Goal: Task Accomplishment & Management: Manage account settings

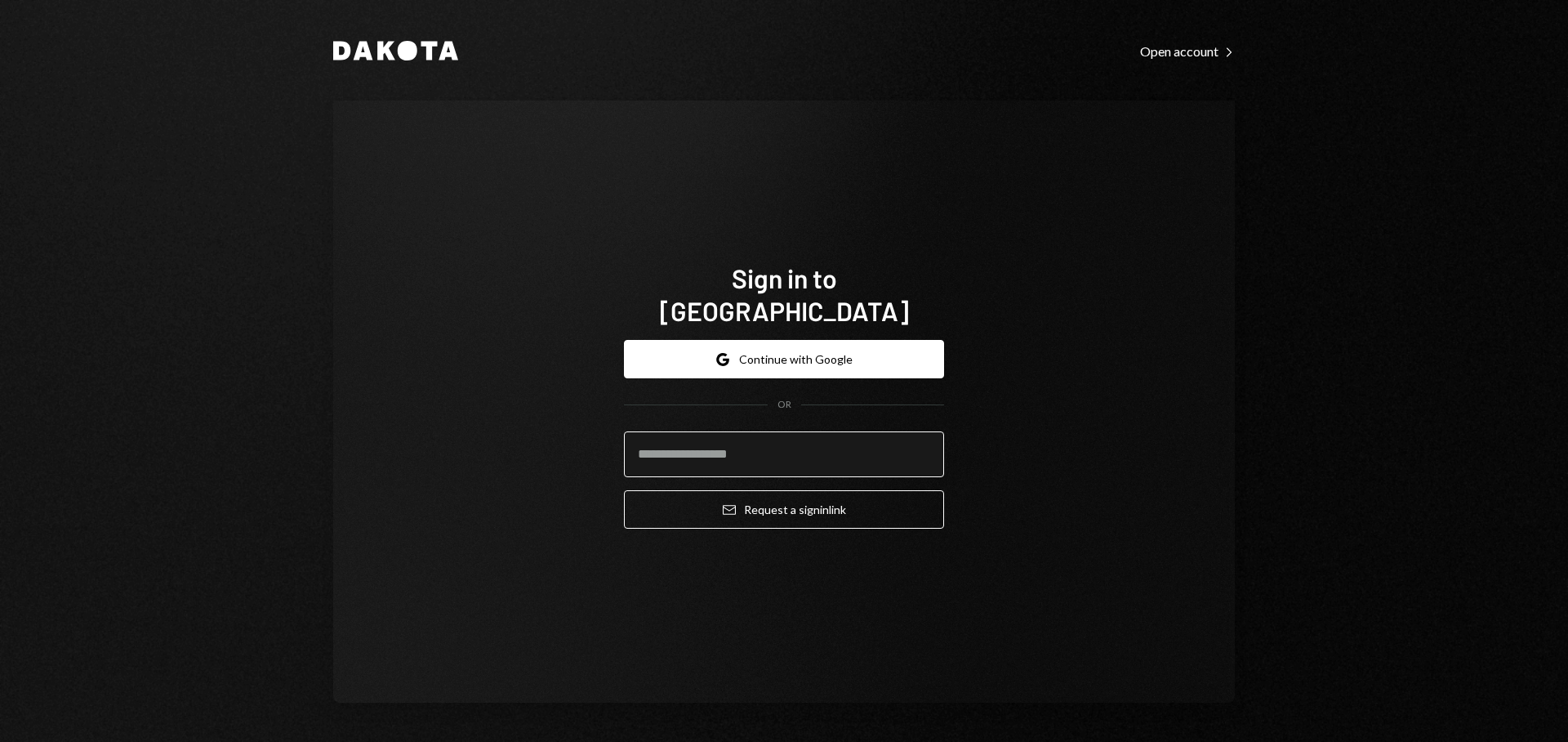
click at [837, 432] on input "email" at bounding box center [784, 454] width 320 height 45
type input "**********"
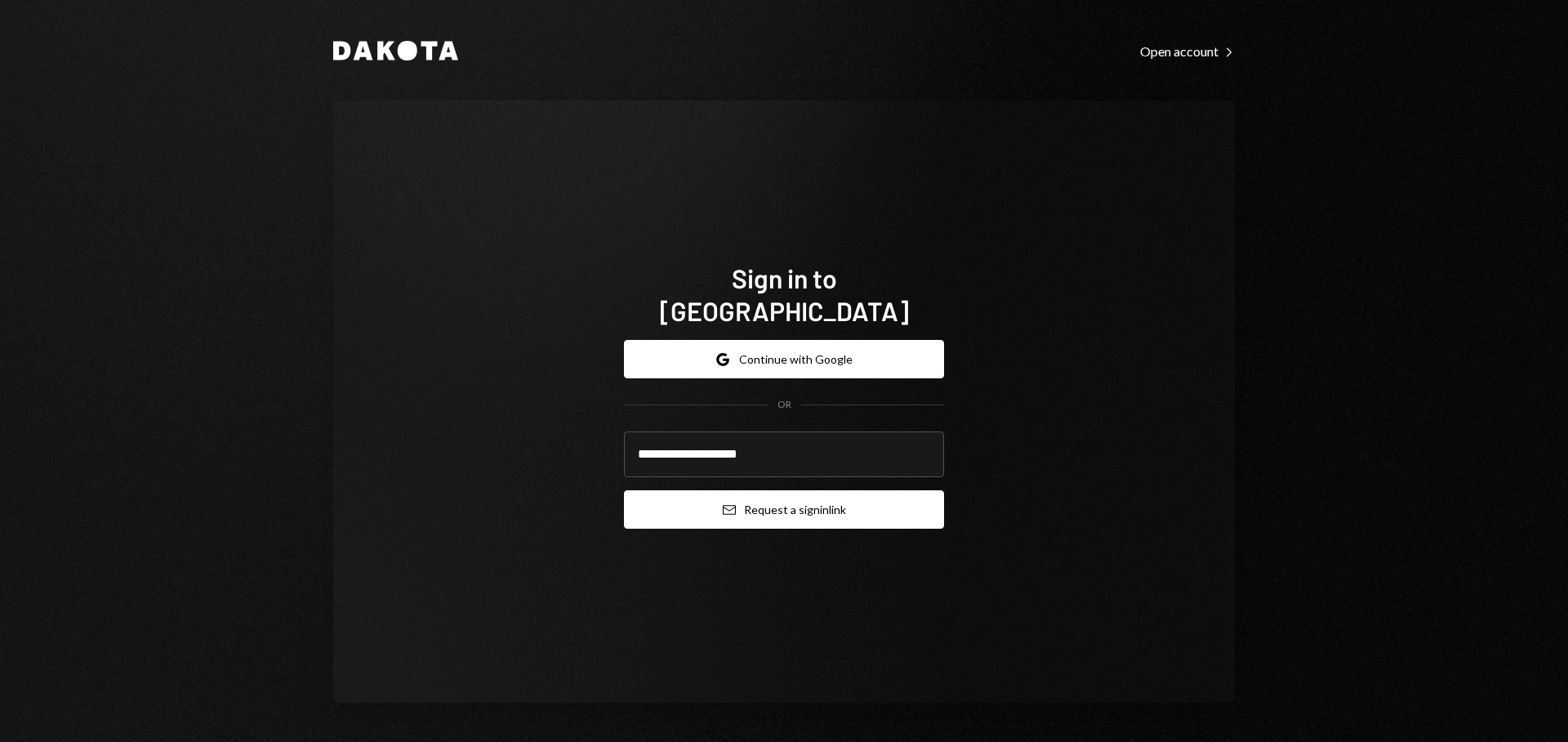
click at [880, 503] on button "Email Request a sign in link" at bounding box center [784, 508] width 320 height 38
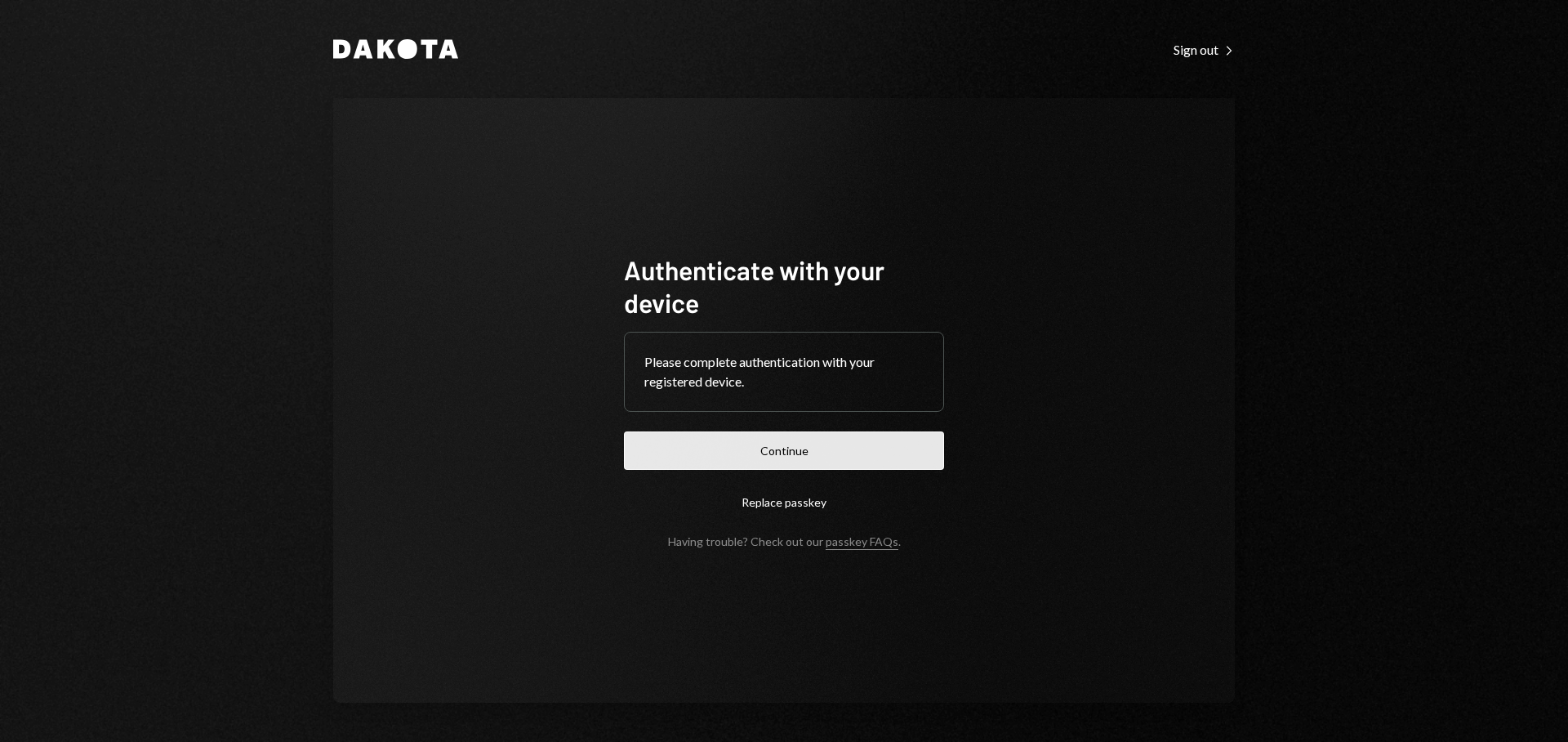
click at [819, 462] on button "Continue" at bounding box center [784, 450] width 320 height 38
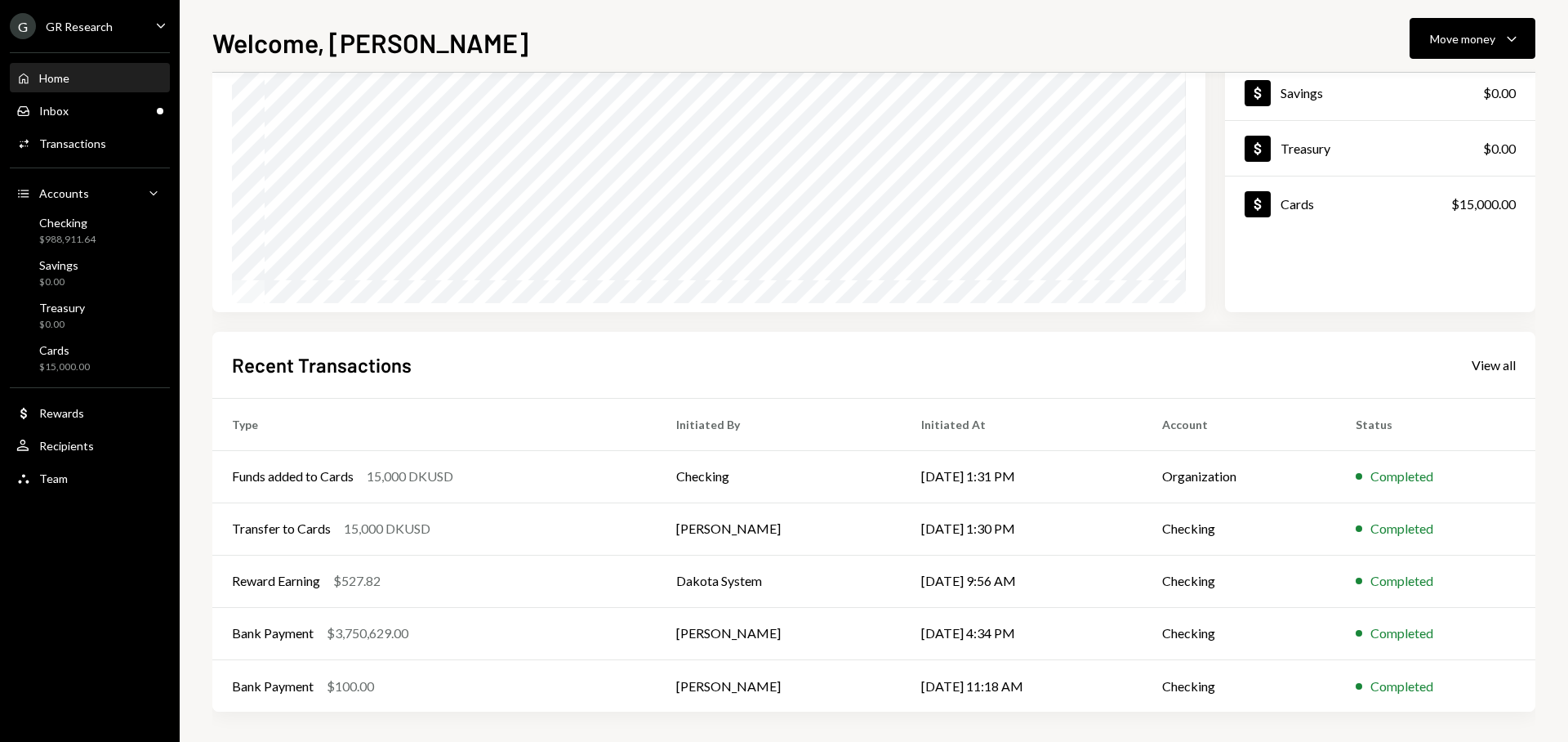
scroll to position [165, 0]
click at [1487, 370] on div "View all" at bounding box center [1493, 362] width 44 height 16
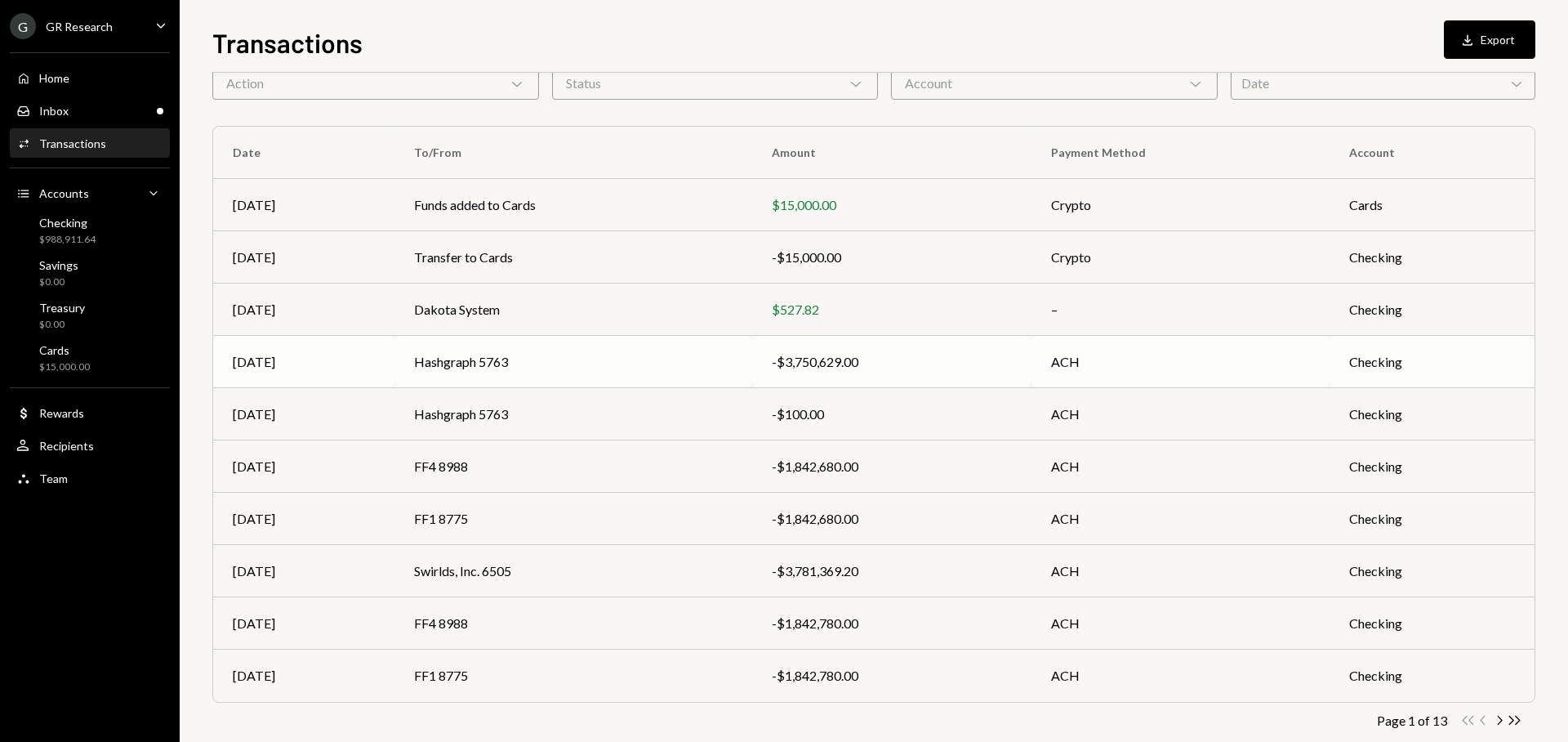
scroll to position [111, 0]
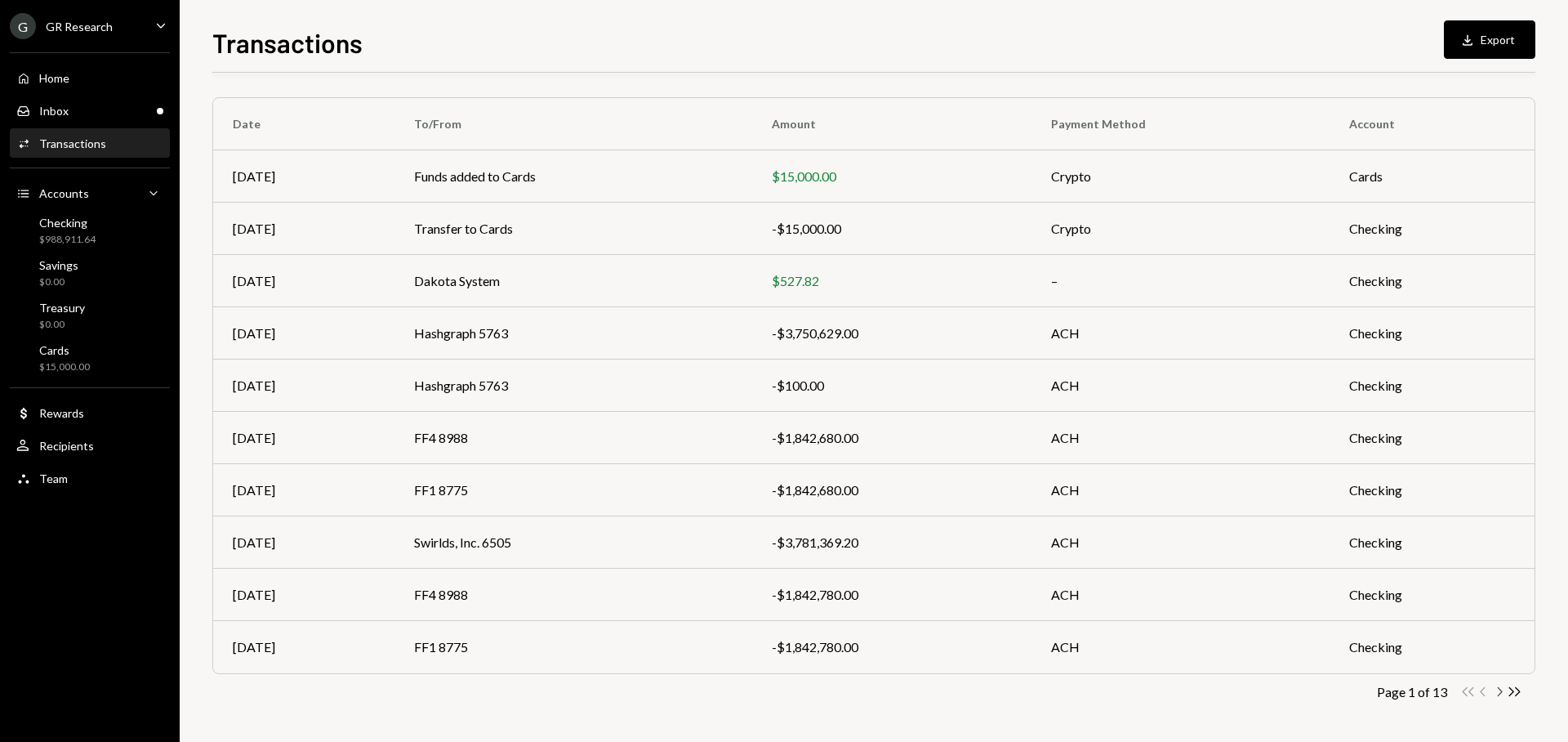
click at [1499, 693] on icon "button" at bounding box center [1500, 691] width 4 height 9
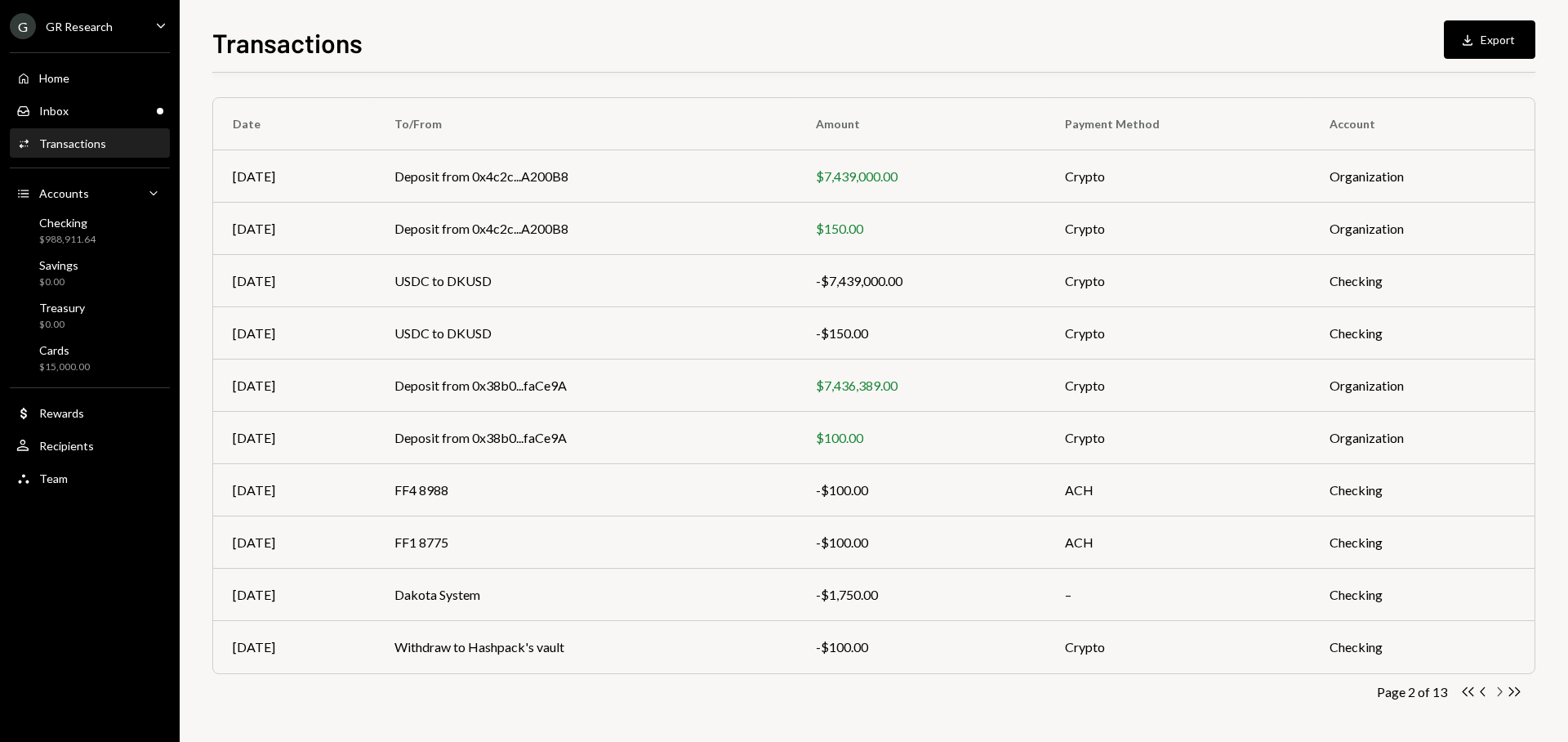
click at [1498, 692] on icon "Chevron Right" at bounding box center [1498, 690] width 15 height 15
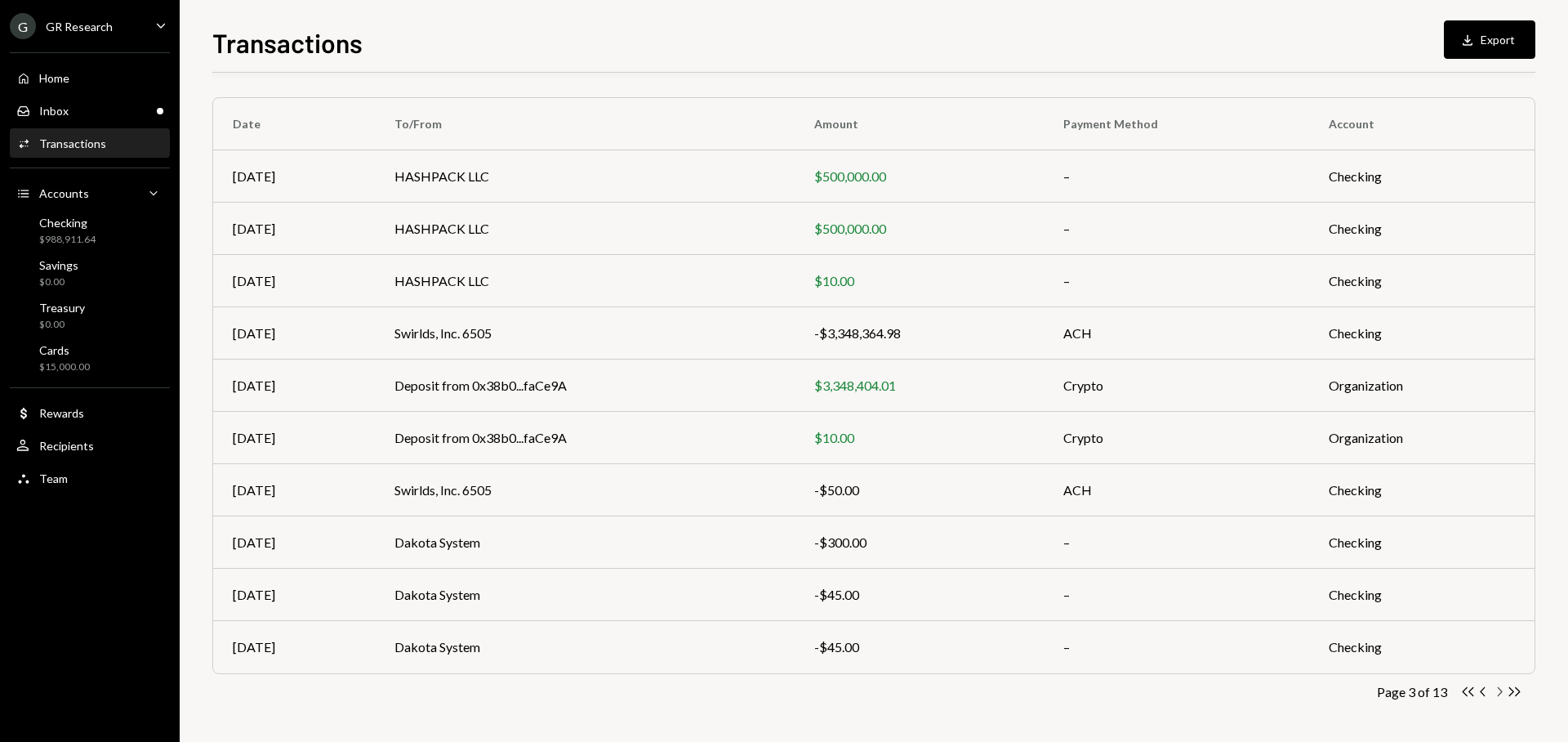
click at [1501, 692] on icon "button" at bounding box center [1500, 691] width 4 height 9
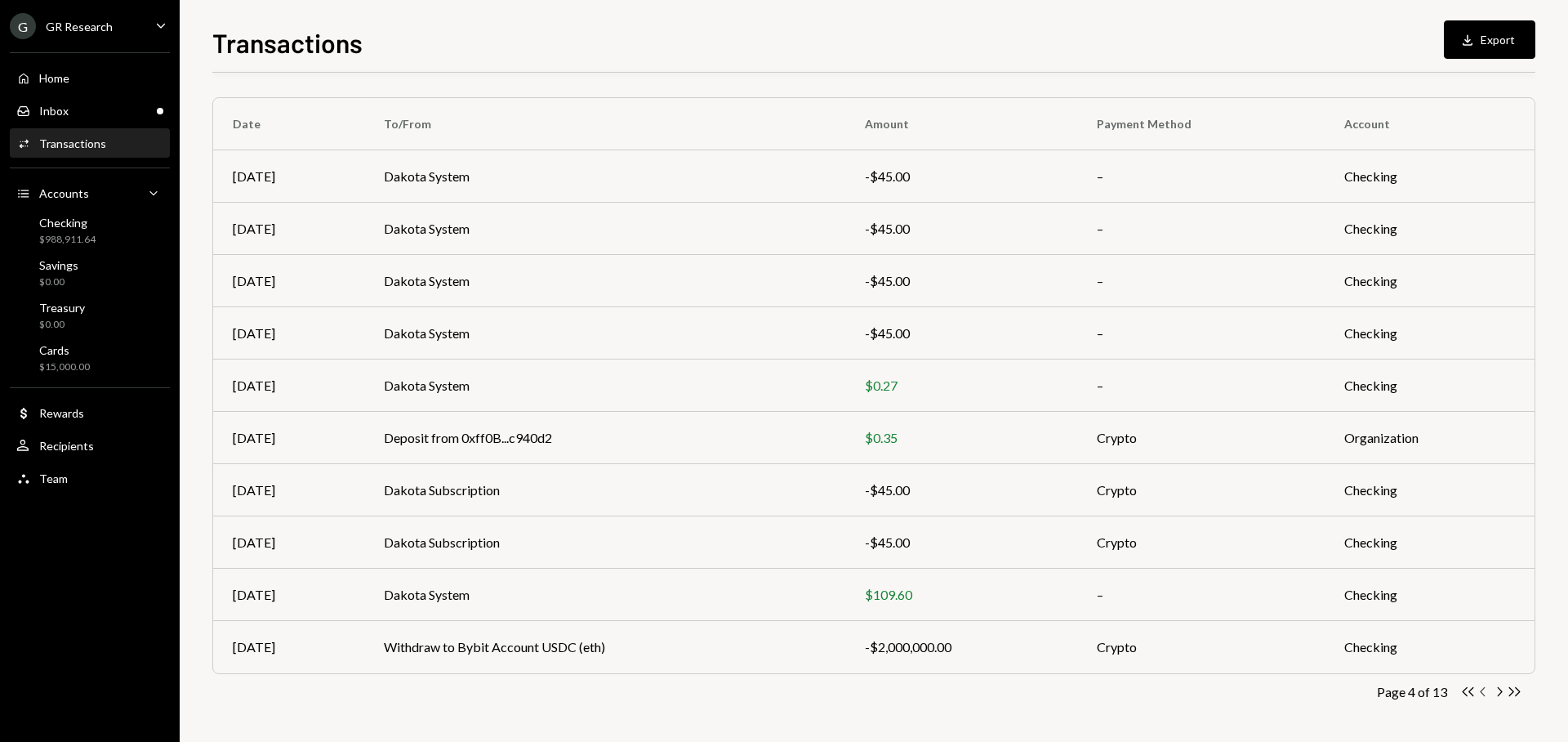
click at [1481, 689] on icon "button" at bounding box center [1481, 691] width 4 height 9
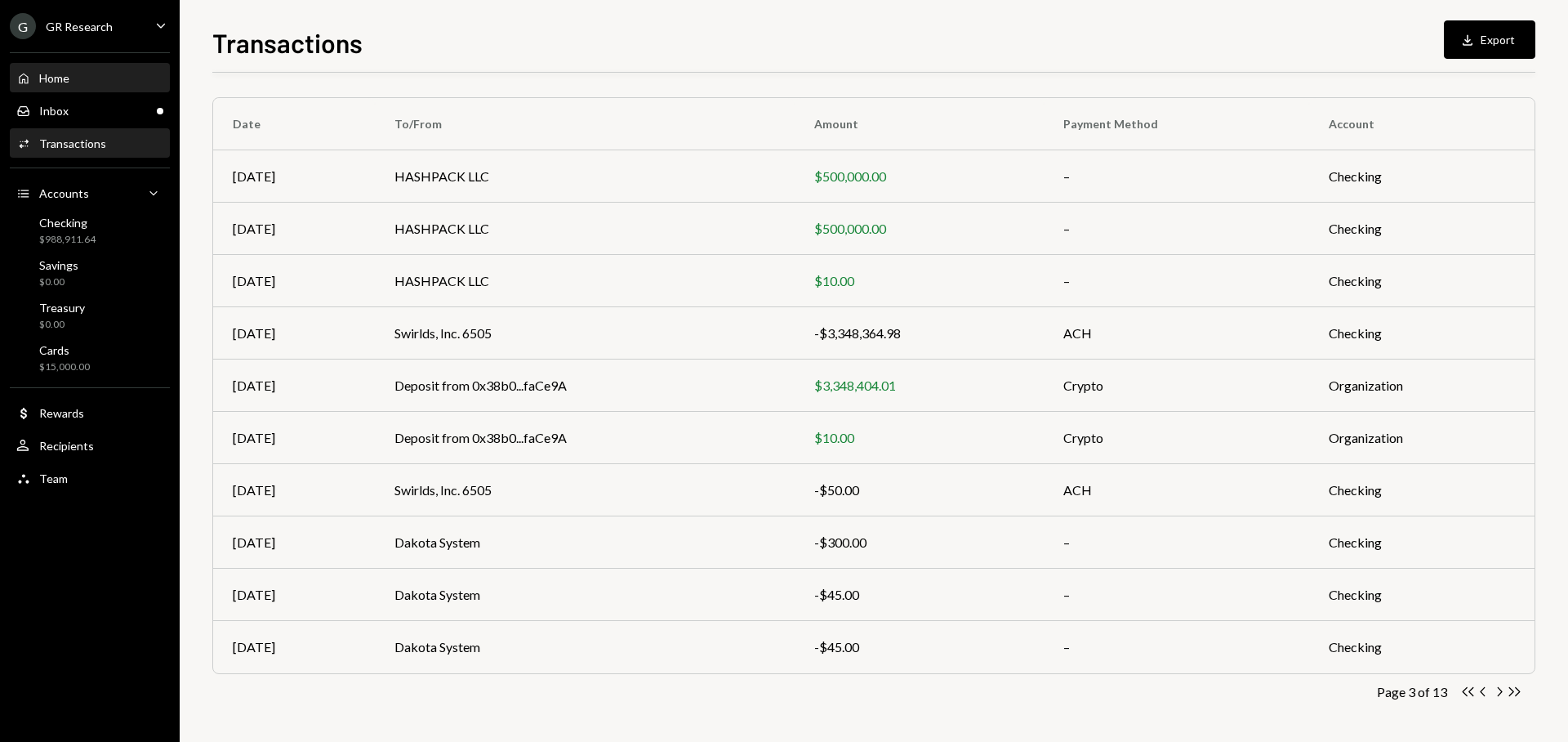
click at [95, 85] on div "Home Home" at bounding box center [89, 78] width 147 height 28
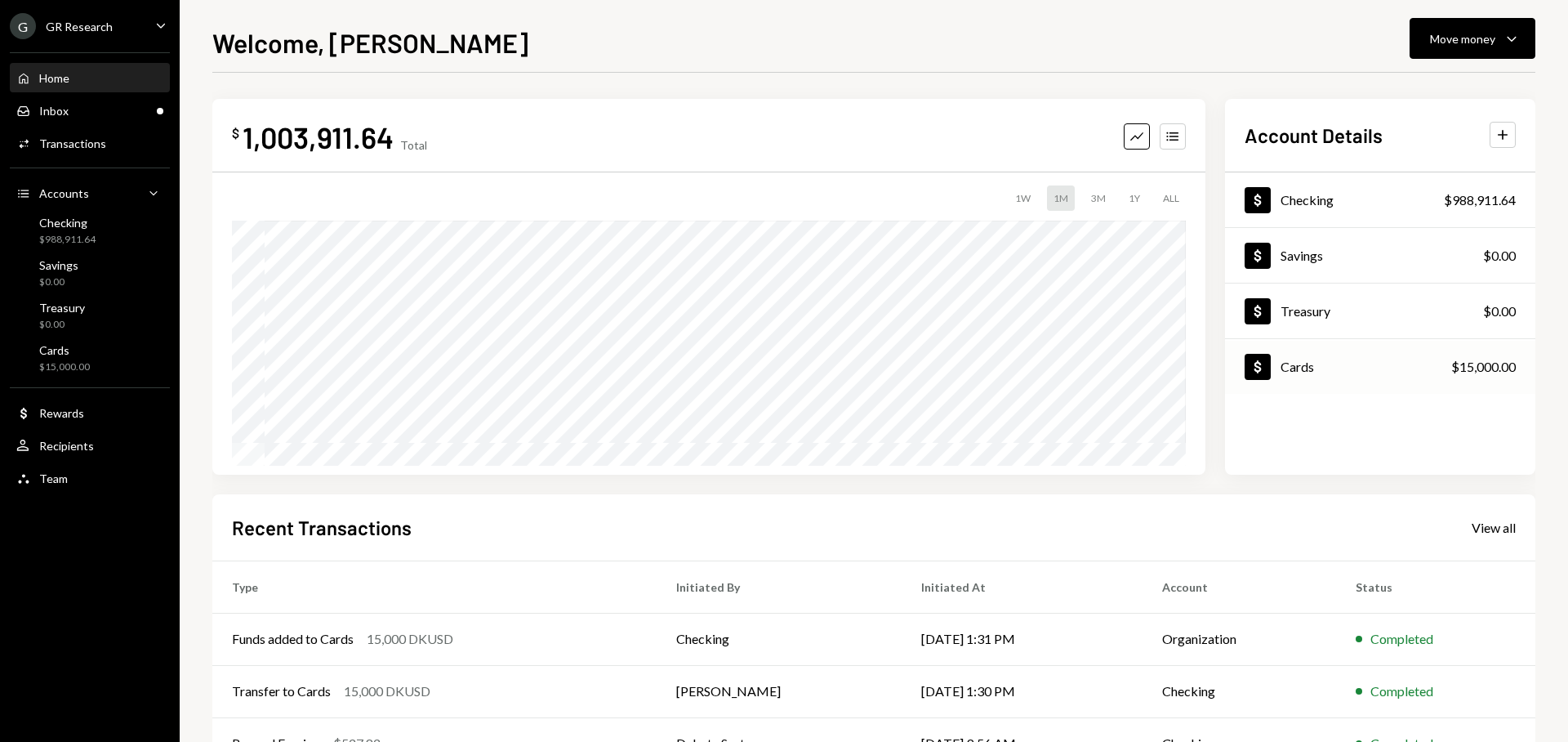
click at [1362, 385] on div "Dollar Cards $15,000.00" at bounding box center [1381, 367] width 310 height 54
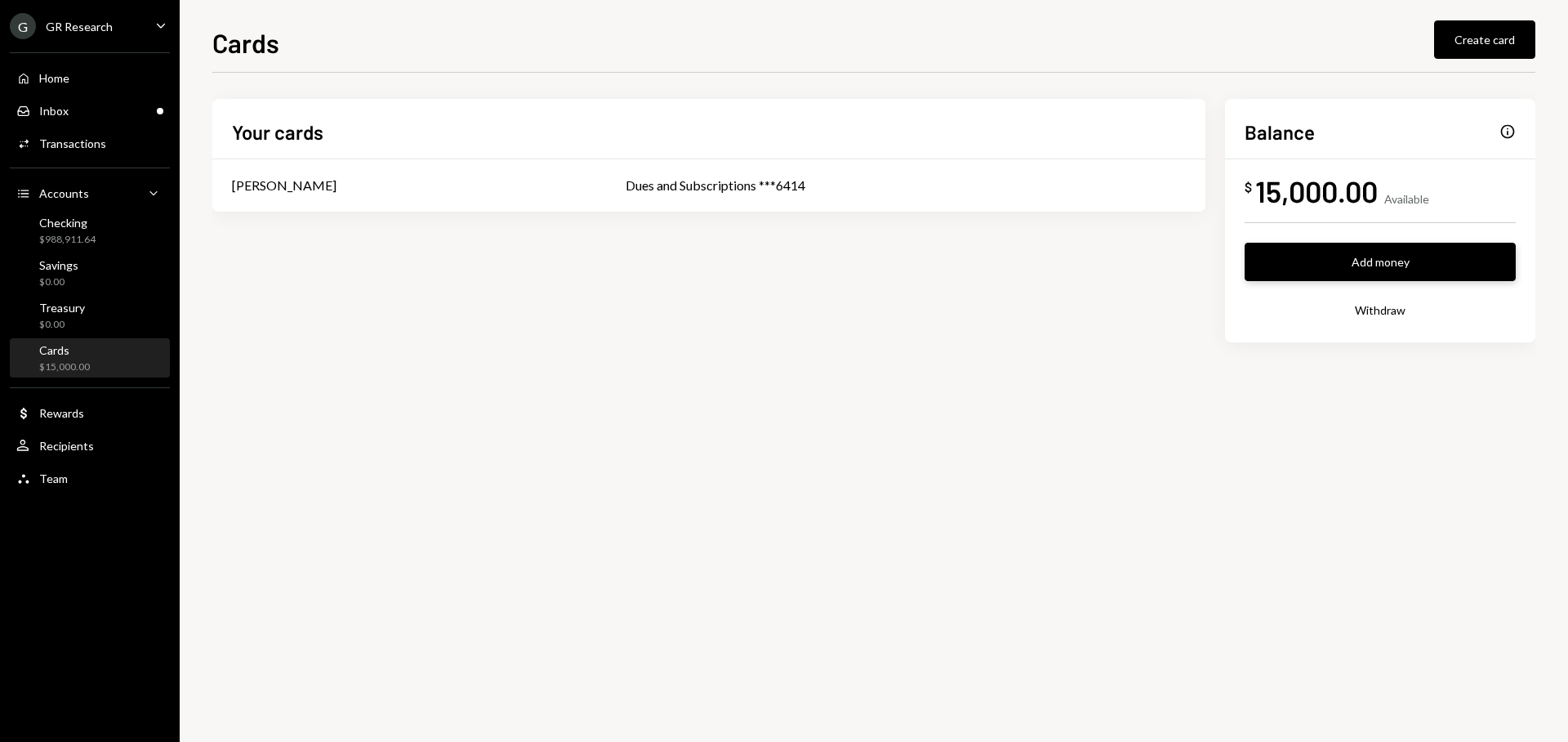
click at [1385, 268] on button "Add money" at bounding box center [1381, 261] width 271 height 38
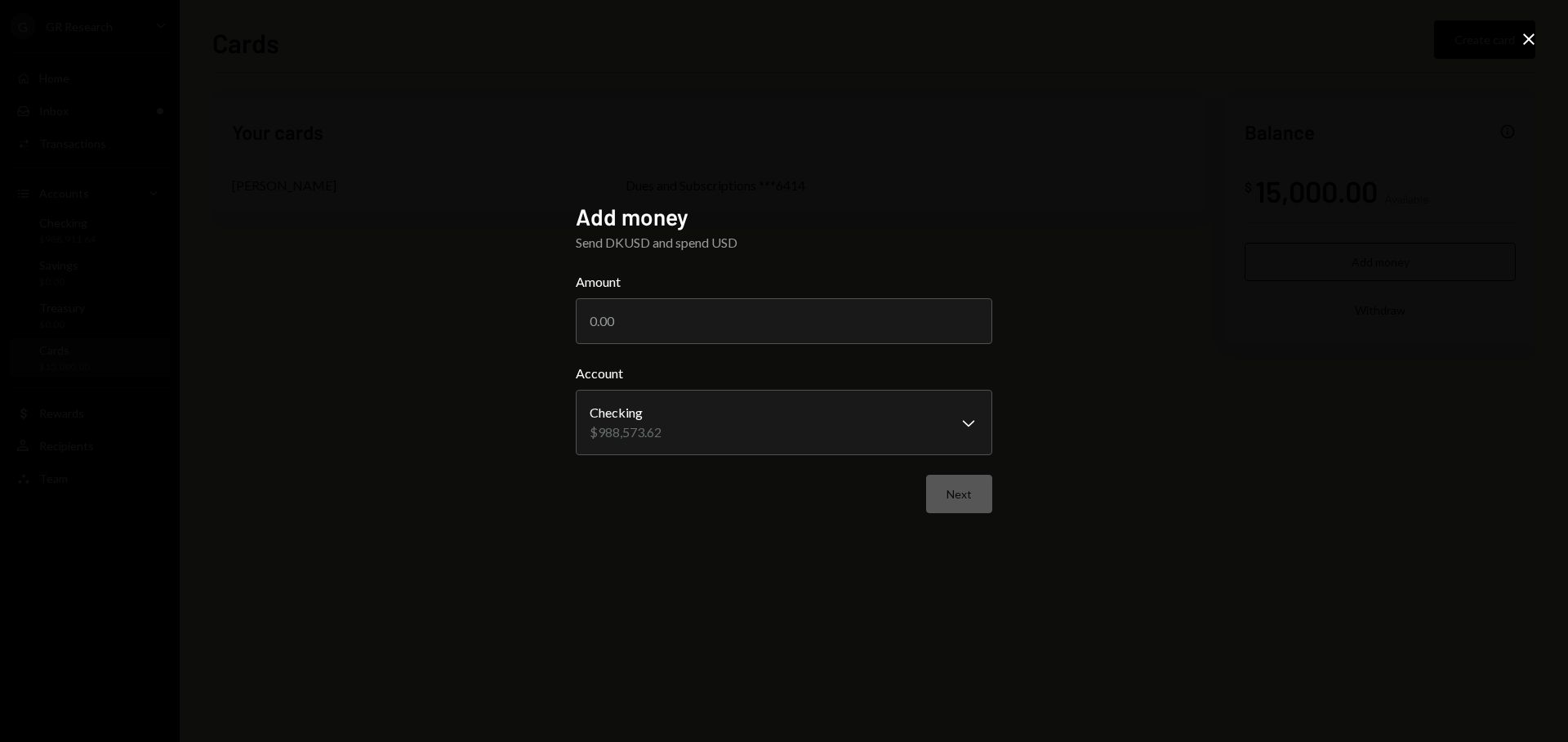
click at [1525, 44] on icon "Close" at bounding box center [1529, 39] width 20 height 20
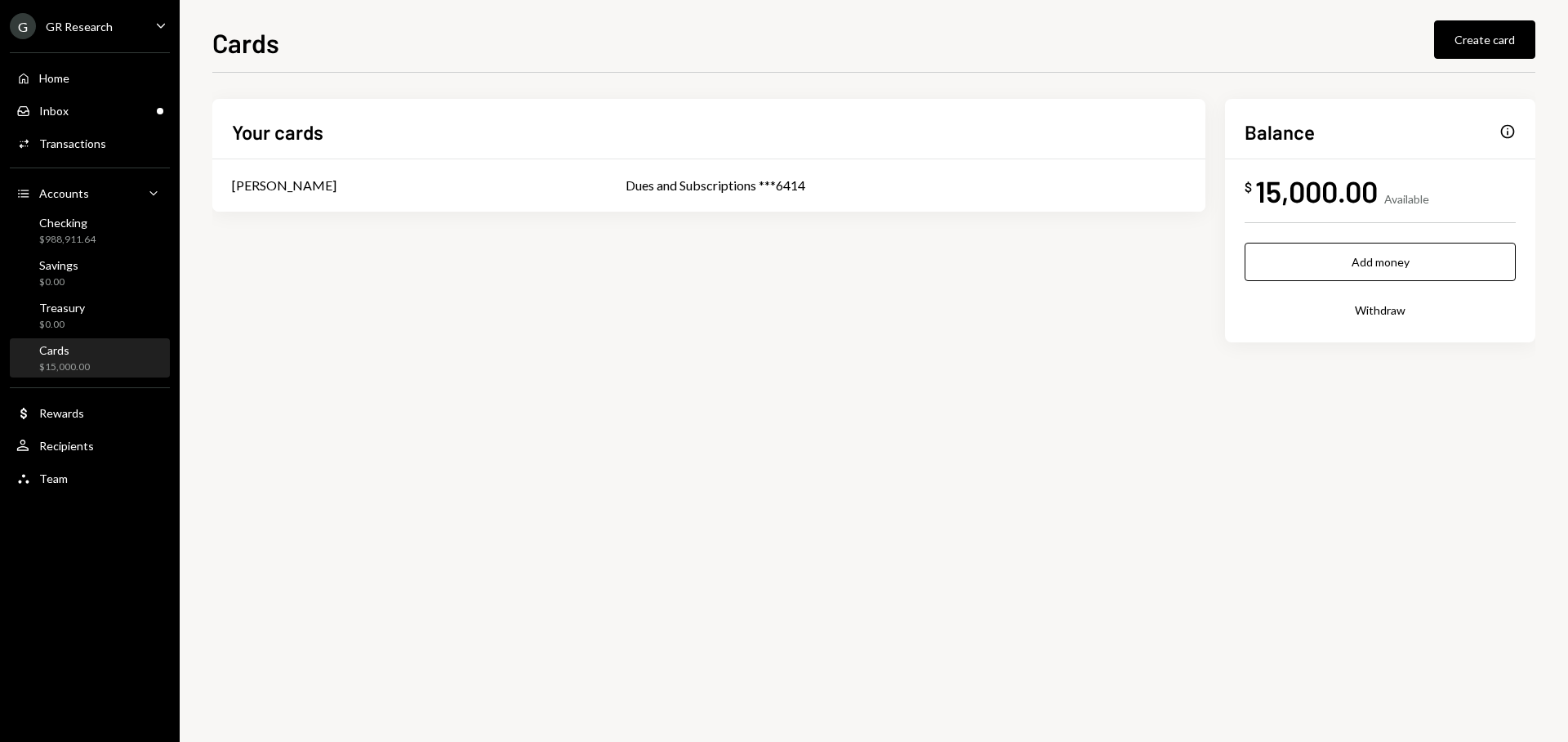
click at [112, 34] on div "G GR Research Caret Down" at bounding box center [89, 26] width 179 height 26
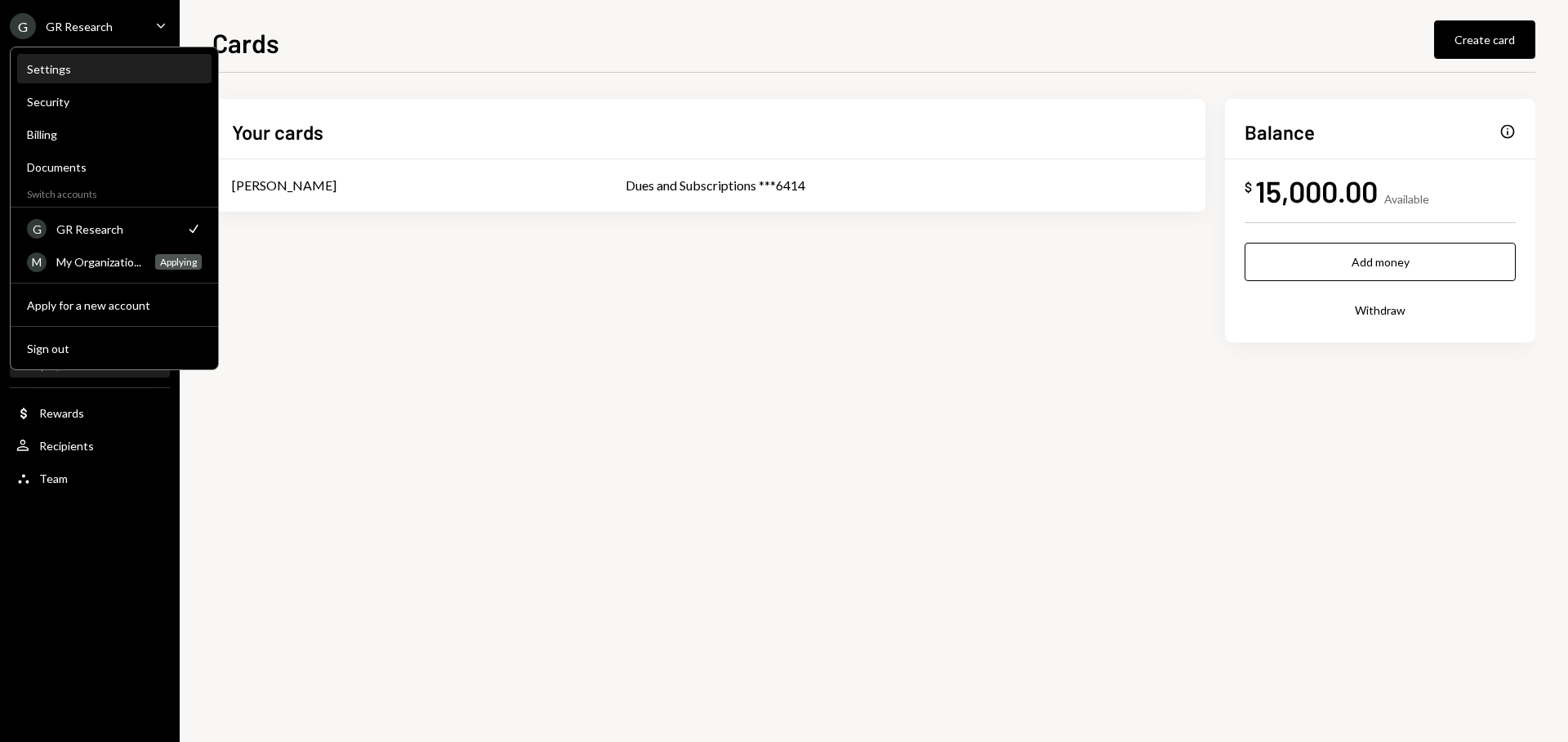
click at [73, 73] on div "Settings" at bounding box center [114, 70] width 175 height 14
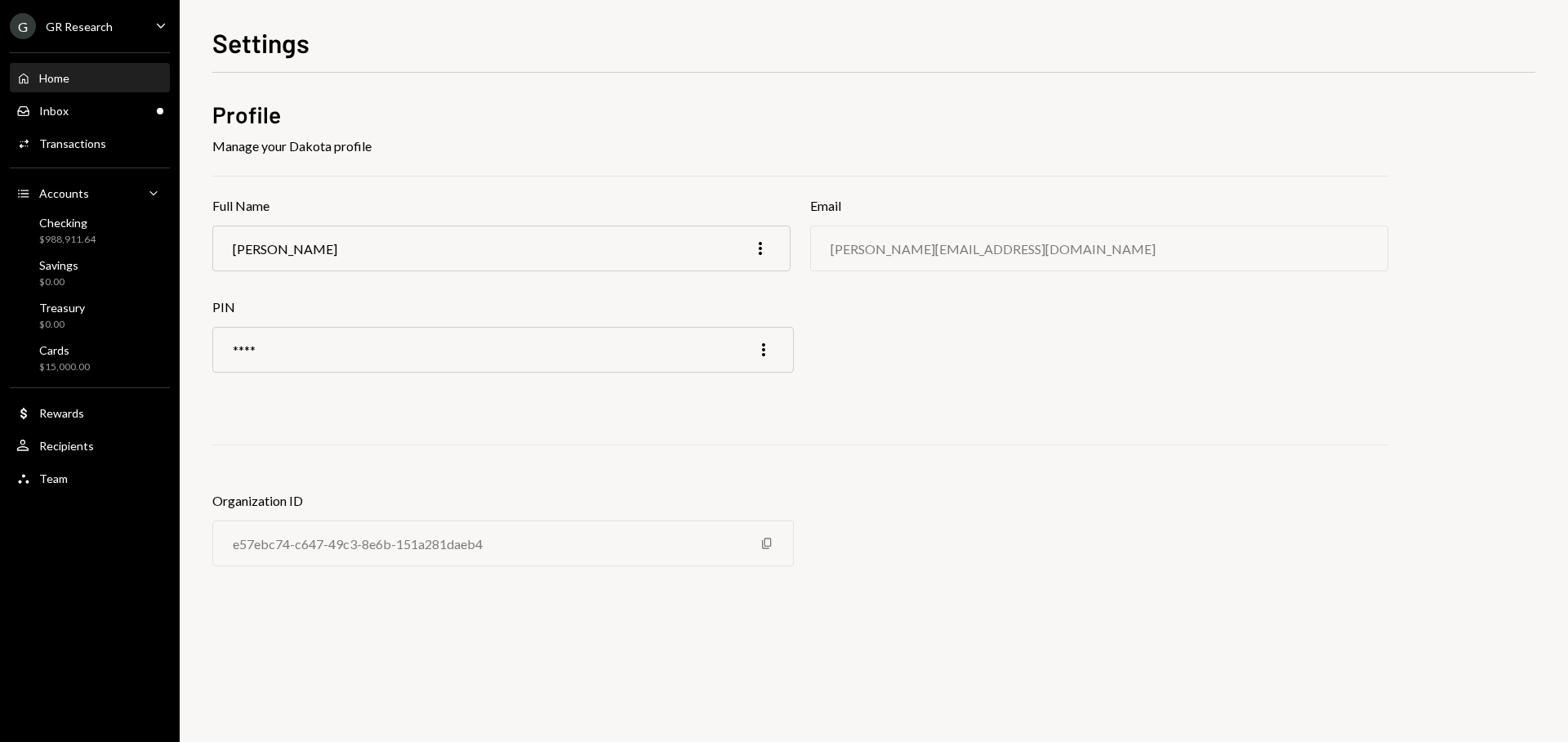
click at [73, 85] on div "Home Home" at bounding box center [89, 78] width 147 height 28
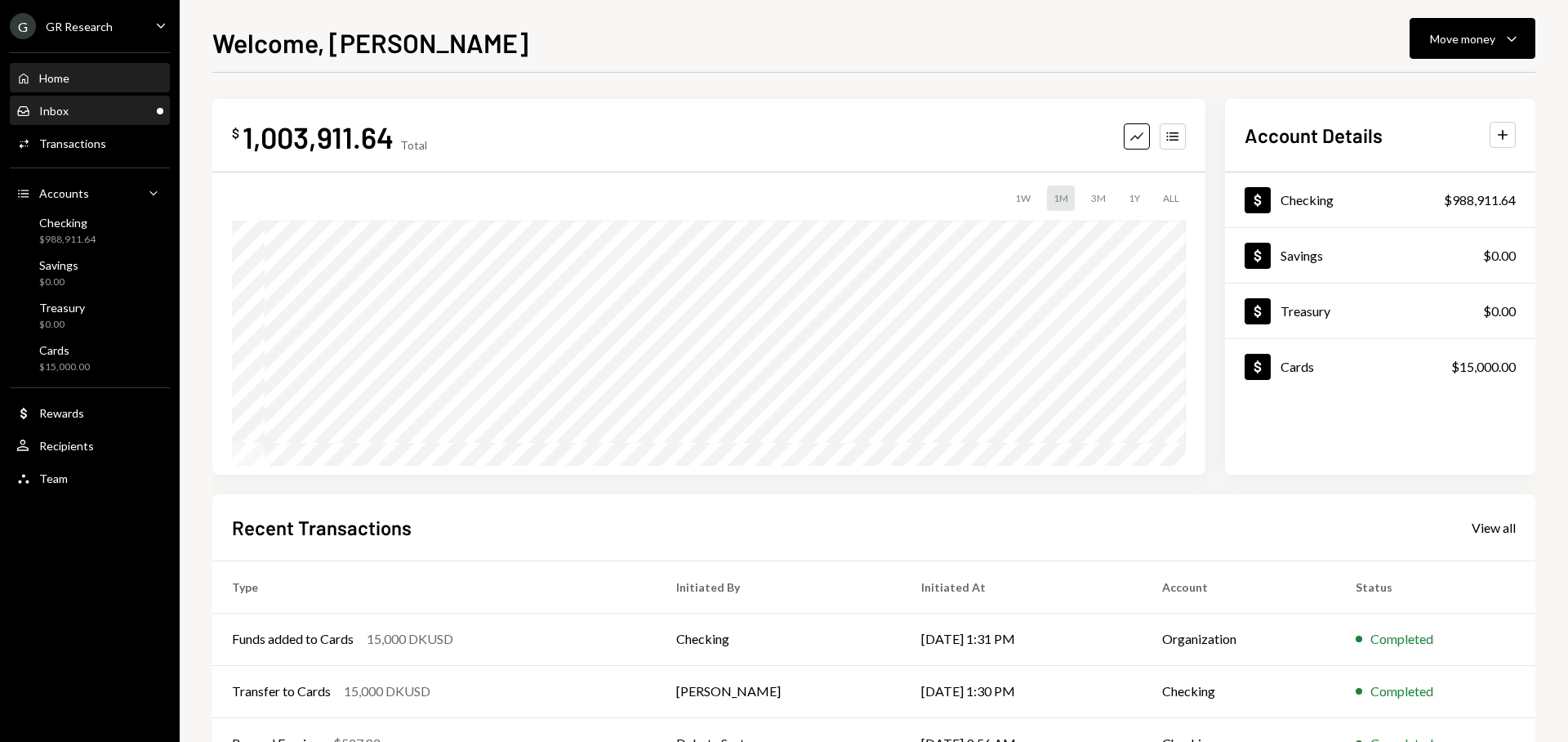
click at [74, 103] on div "Inbox Inbox" at bounding box center [89, 111] width 147 height 14
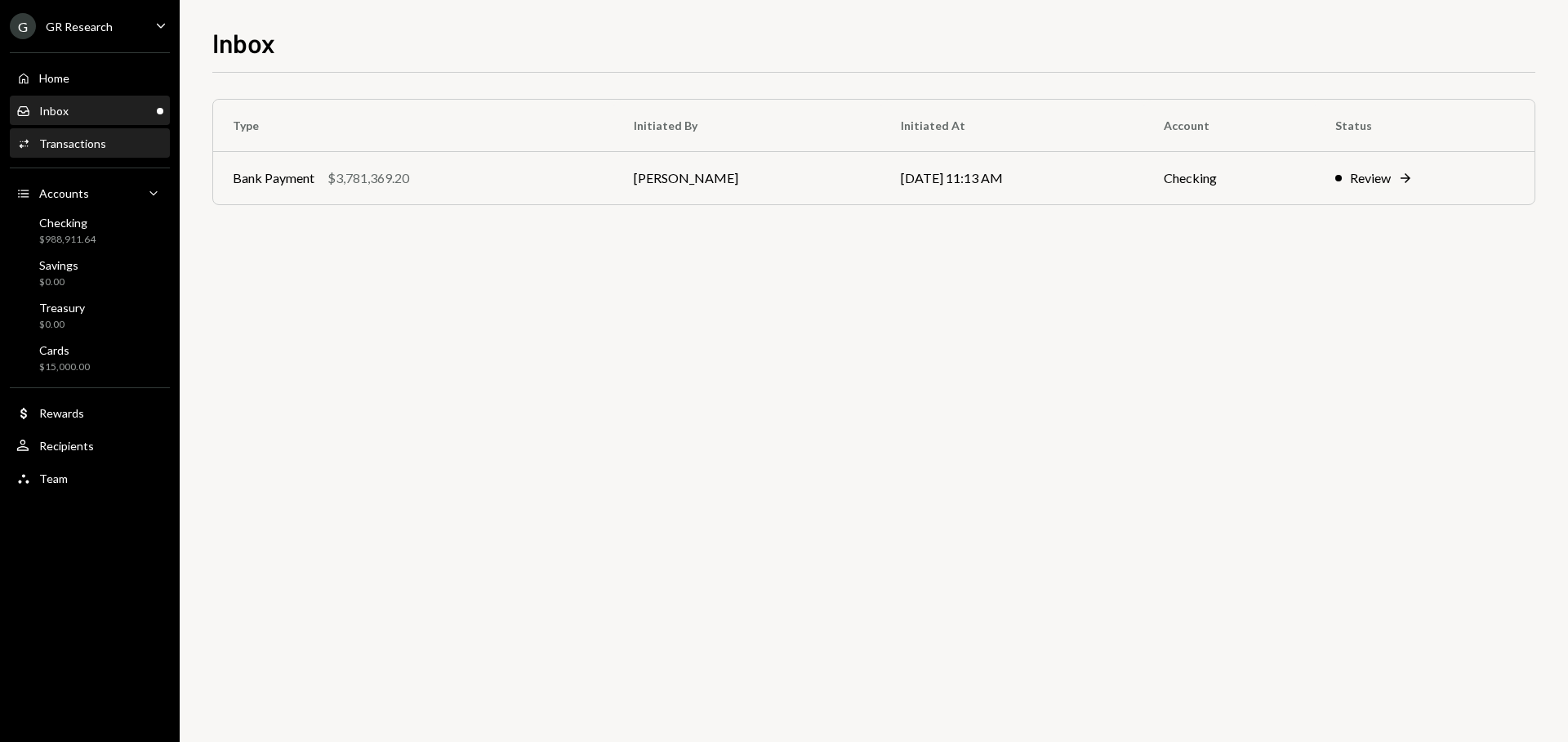
click at [81, 131] on div "Activities Transactions" at bounding box center [89, 144] width 147 height 28
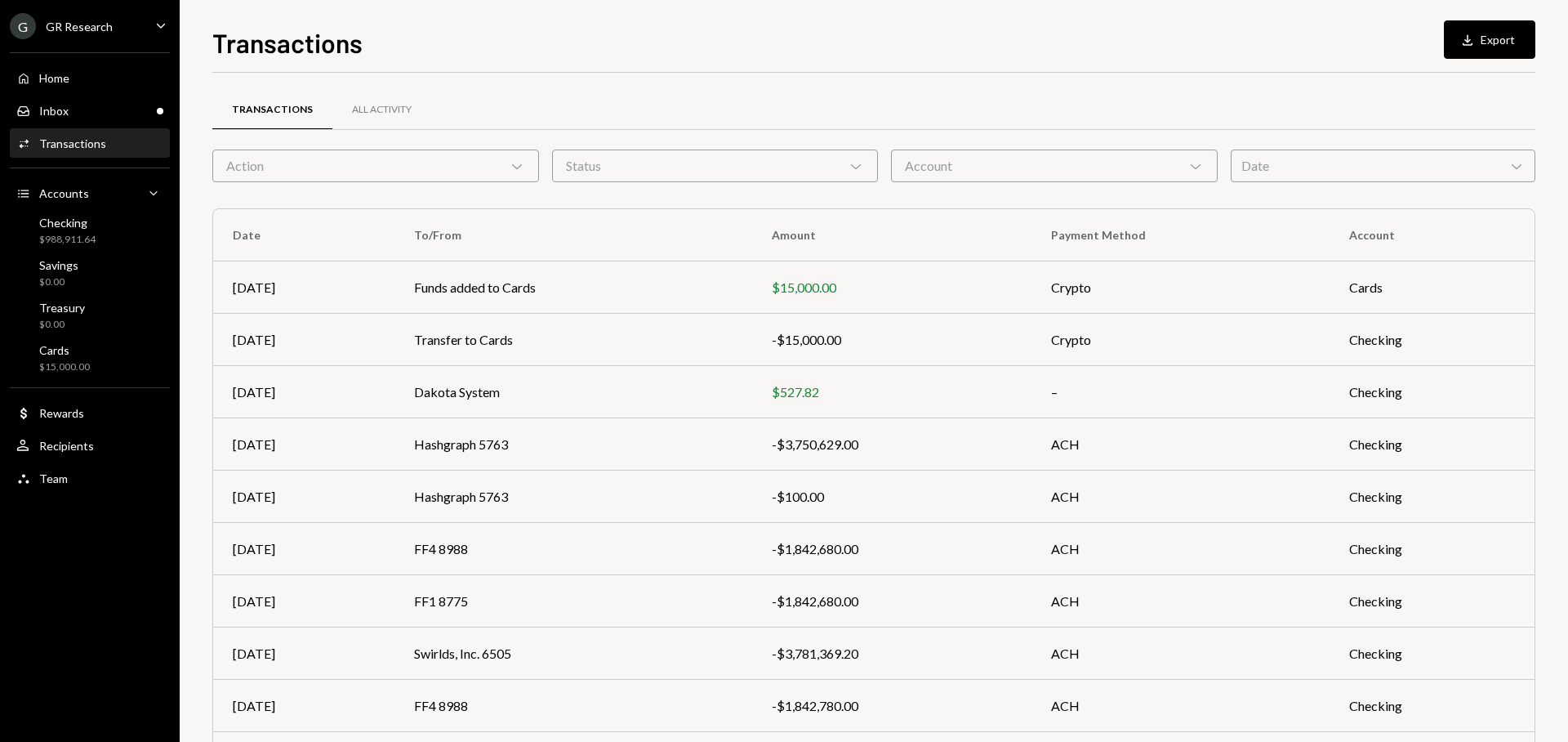
click at [95, 93] on div "Home Home Inbox Inbox Activities Transactions Accounts Accounts Caret Down Chec…" at bounding box center [89, 269] width 179 height 453
click at [95, 83] on div "Home Home" at bounding box center [89, 78] width 147 height 14
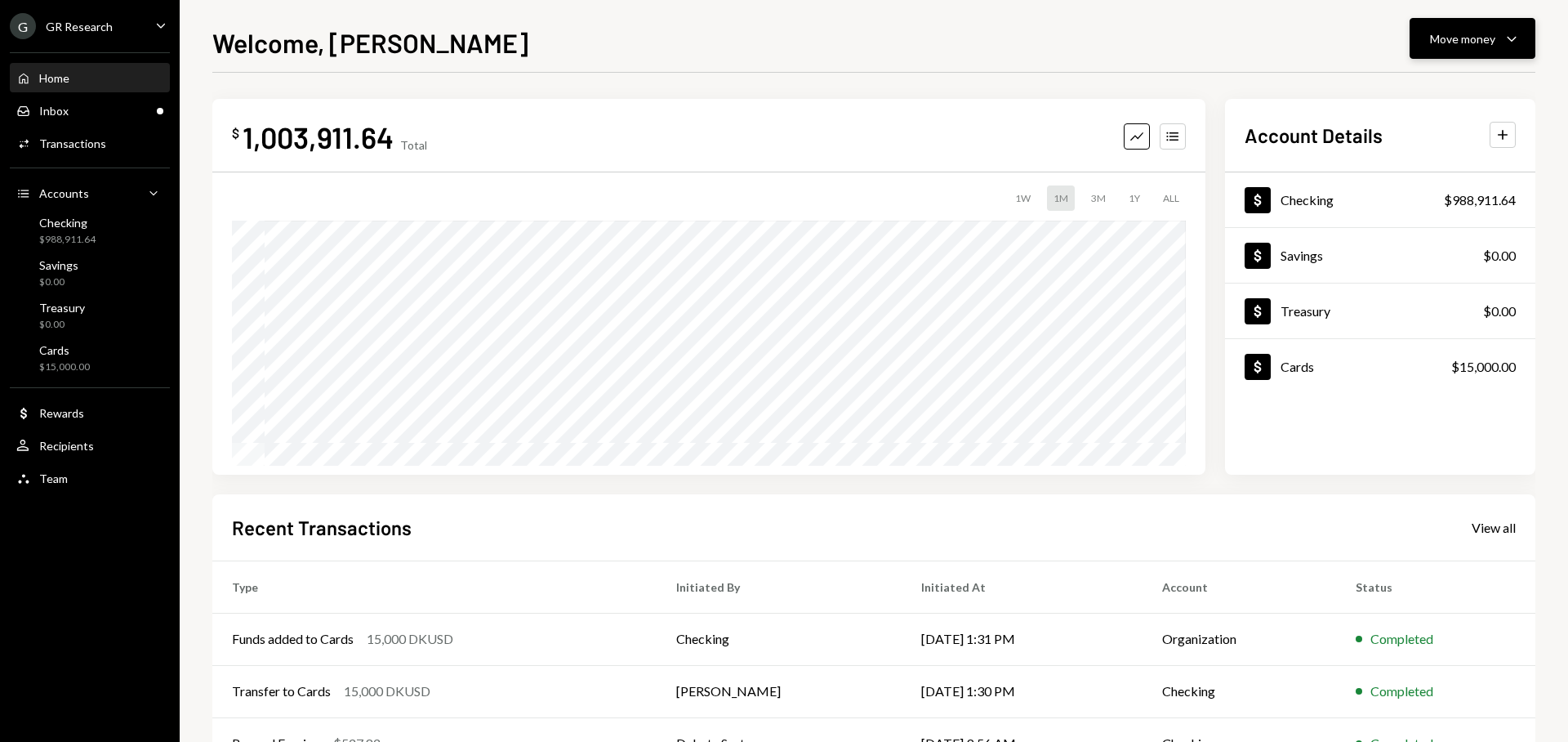
click at [1513, 54] on button "Move money Caret Down" at bounding box center [1473, 38] width 126 height 41
click at [1447, 130] on div "Transfer" at bounding box center [1460, 124] width 120 height 17
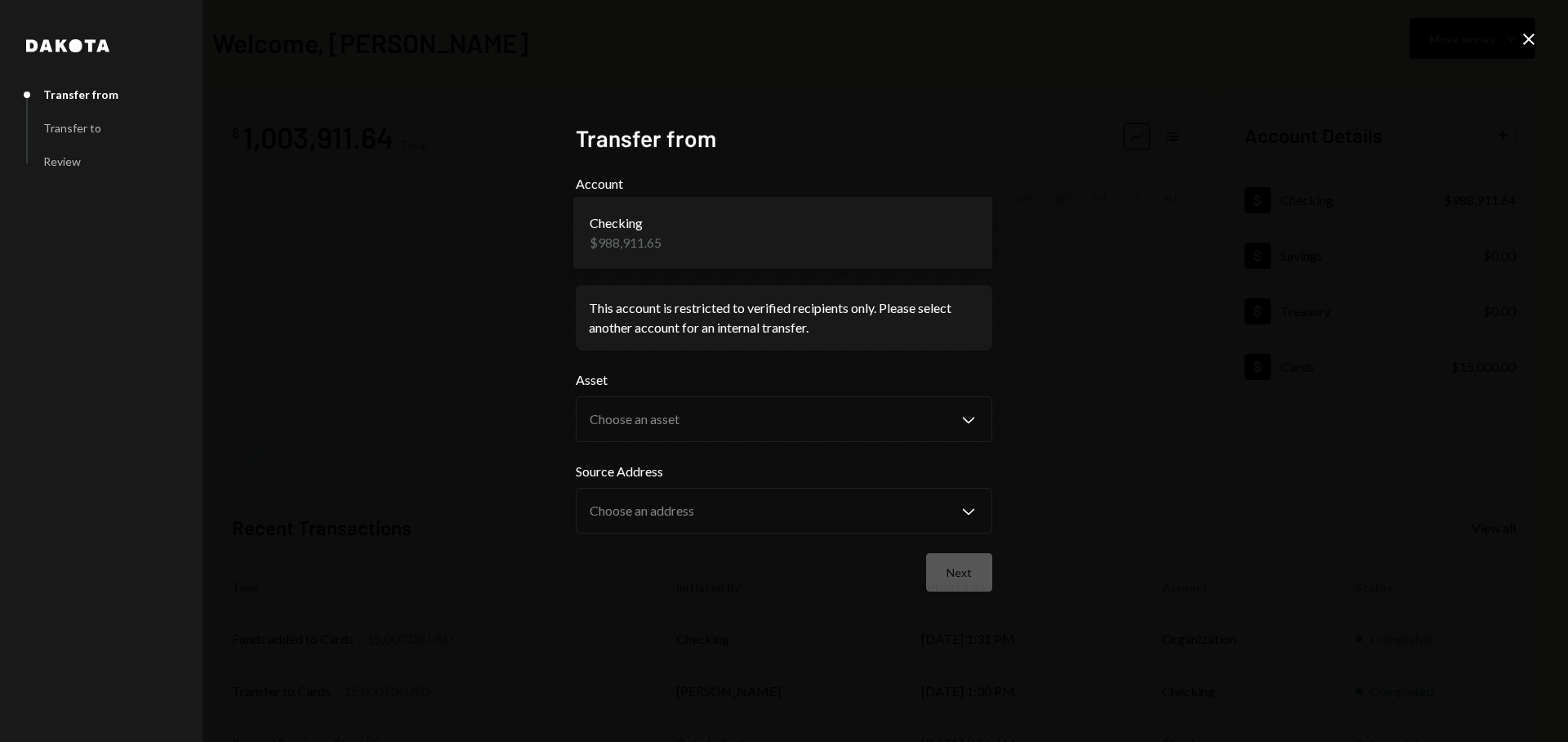
click at [902, 239] on body "G GR Research Caret Down Home Home Inbox Inbox Activities Transactions Accounts…" at bounding box center [784, 371] width 1568 height 742
click at [1533, 33] on icon "Close" at bounding box center [1529, 39] width 20 height 20
